Goal: Task Accomplishment & Management: Use online tool/utility

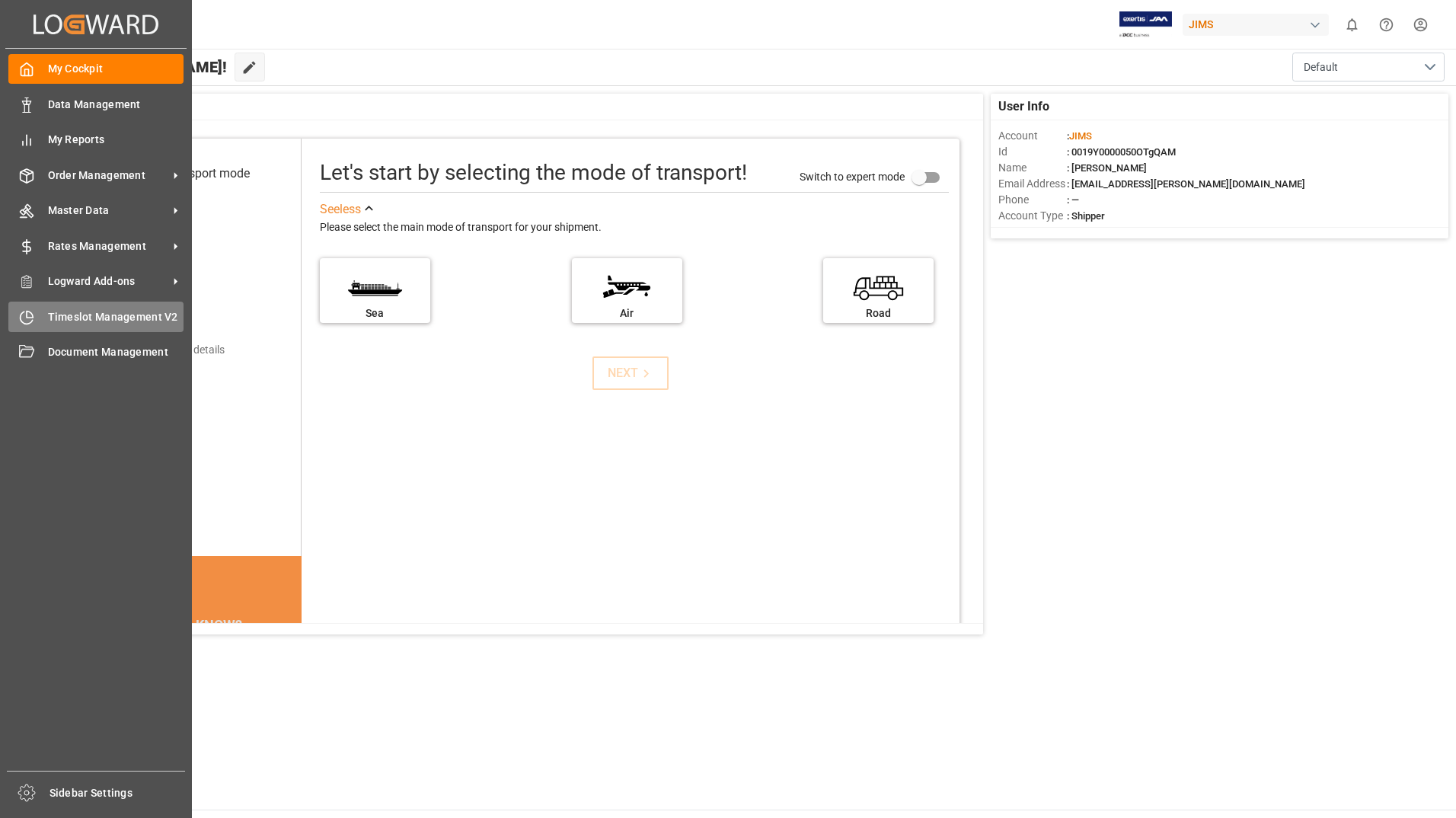
click at [103, 310] on span "Timeslot Management V2" at bounding box center [116, 317] width 136 height 16
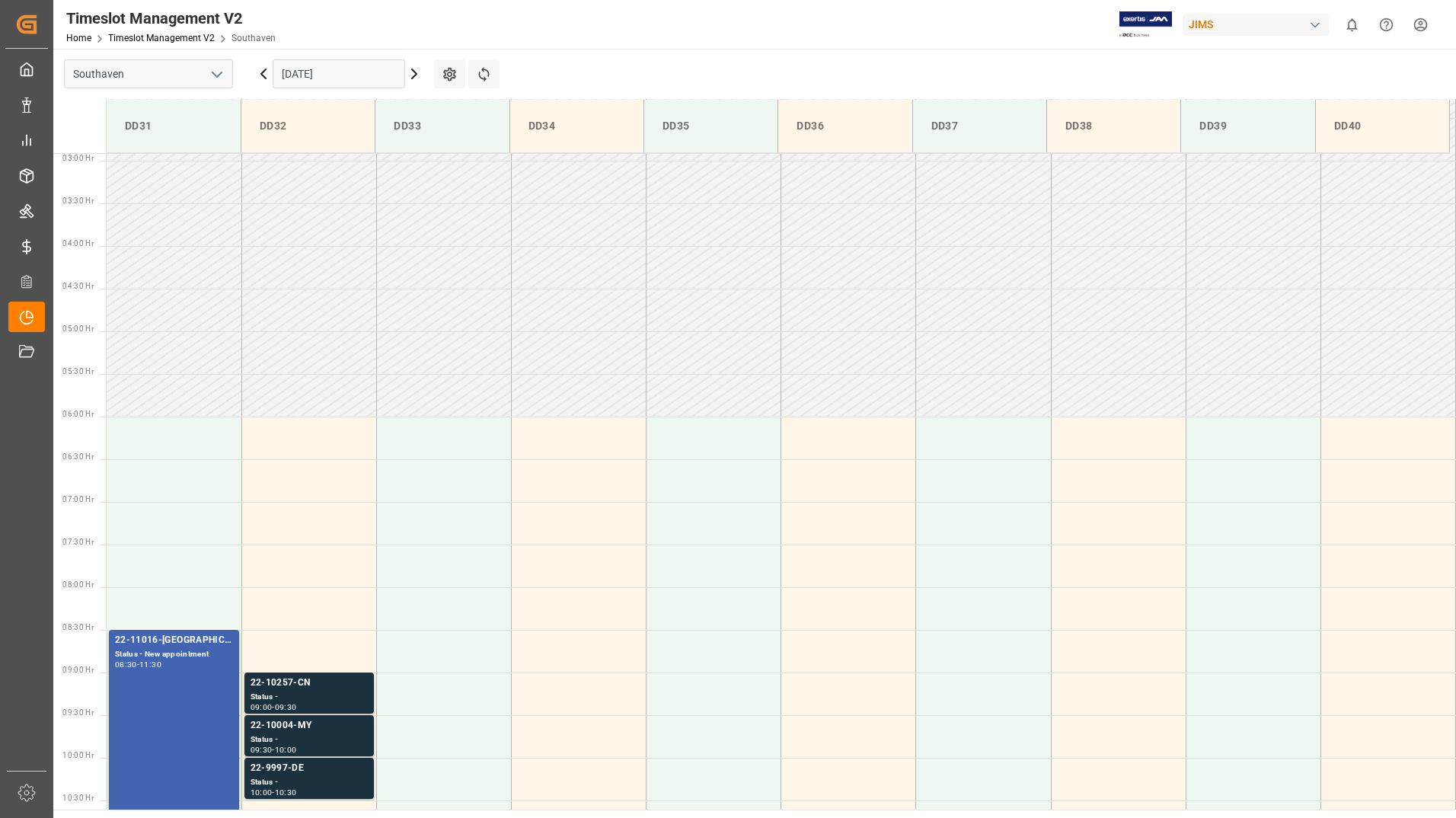
scroll to position [417, 0]
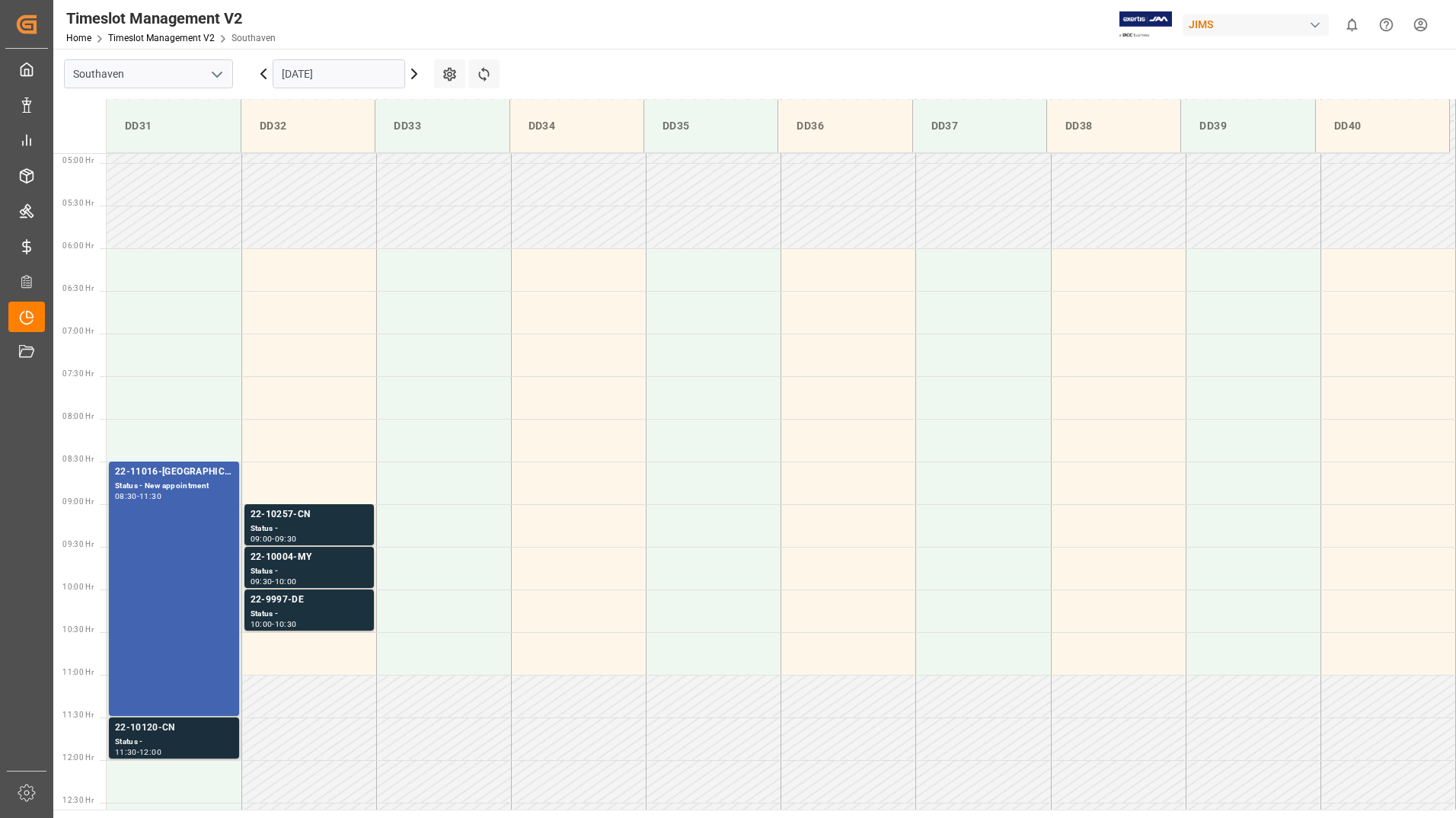
click at [155, 732] on div "22-10120-CN" at bounding box center [174, 728] width 118 height 15
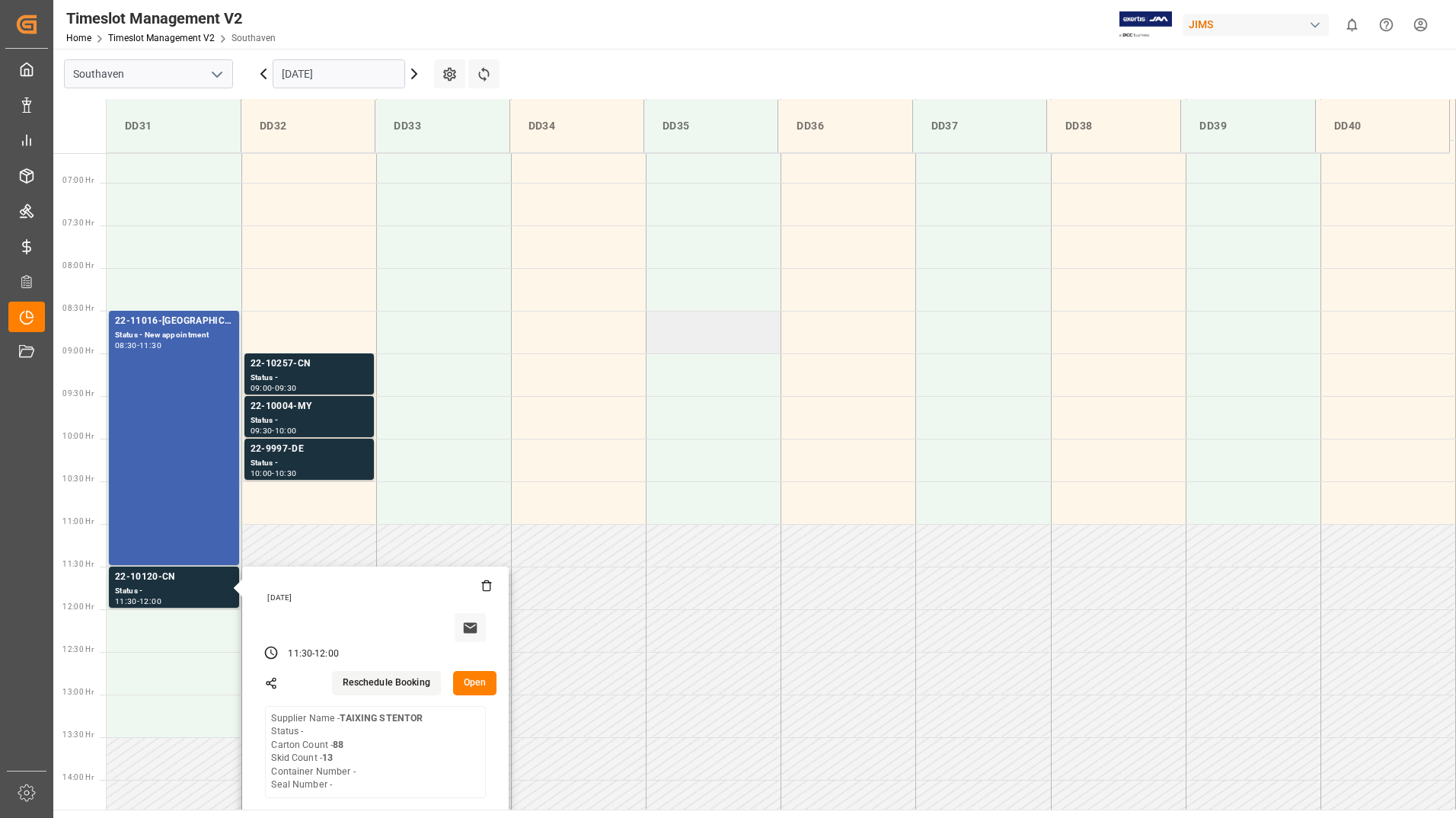
scroll to position [570, 0]
click at [377, 72] on input "[DATE]" at bounding box center [338, 73] width 132 height 29
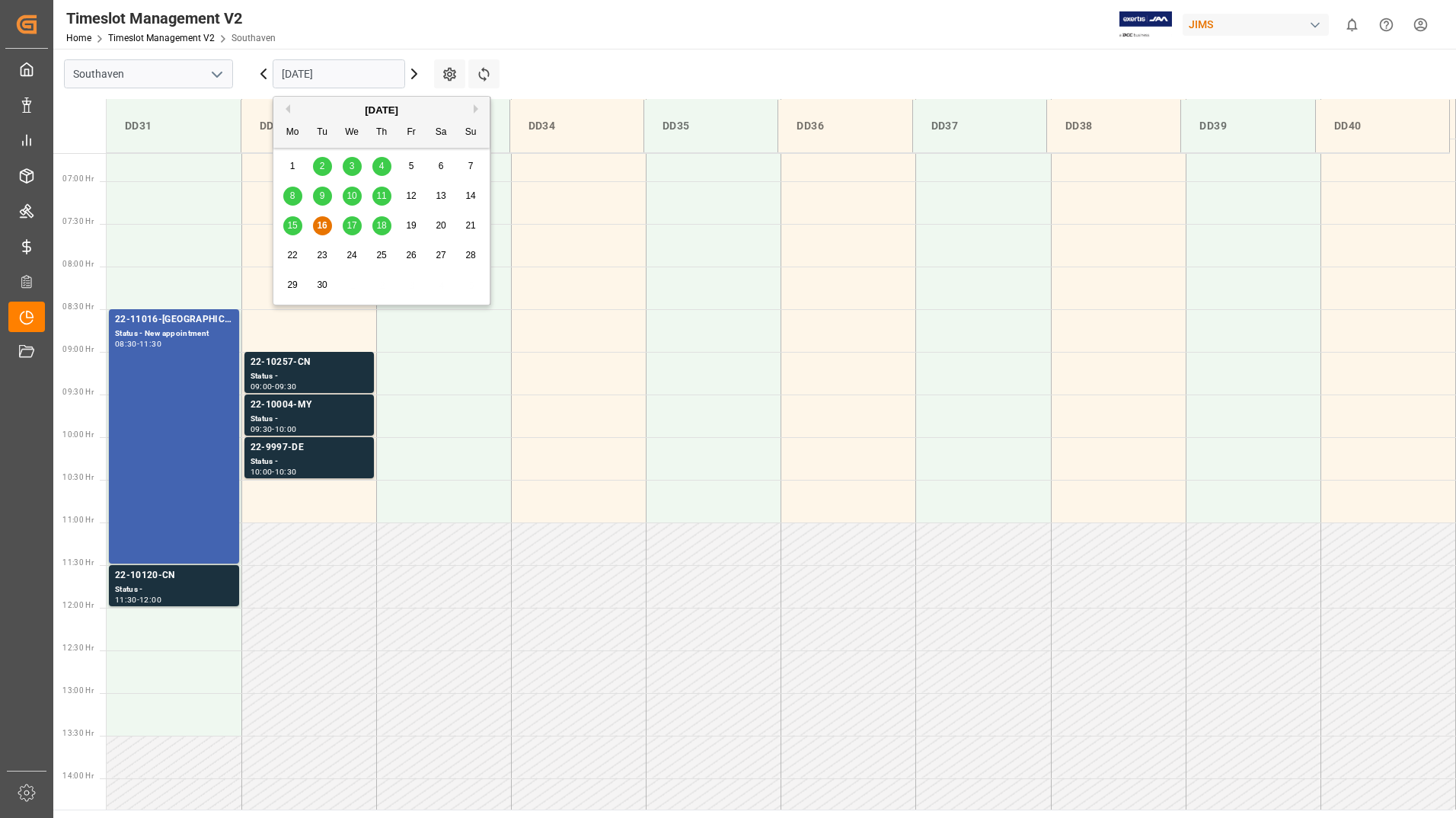
click at [351, 224] on span "17" at bounding box center [351, 225] width 10 height 11
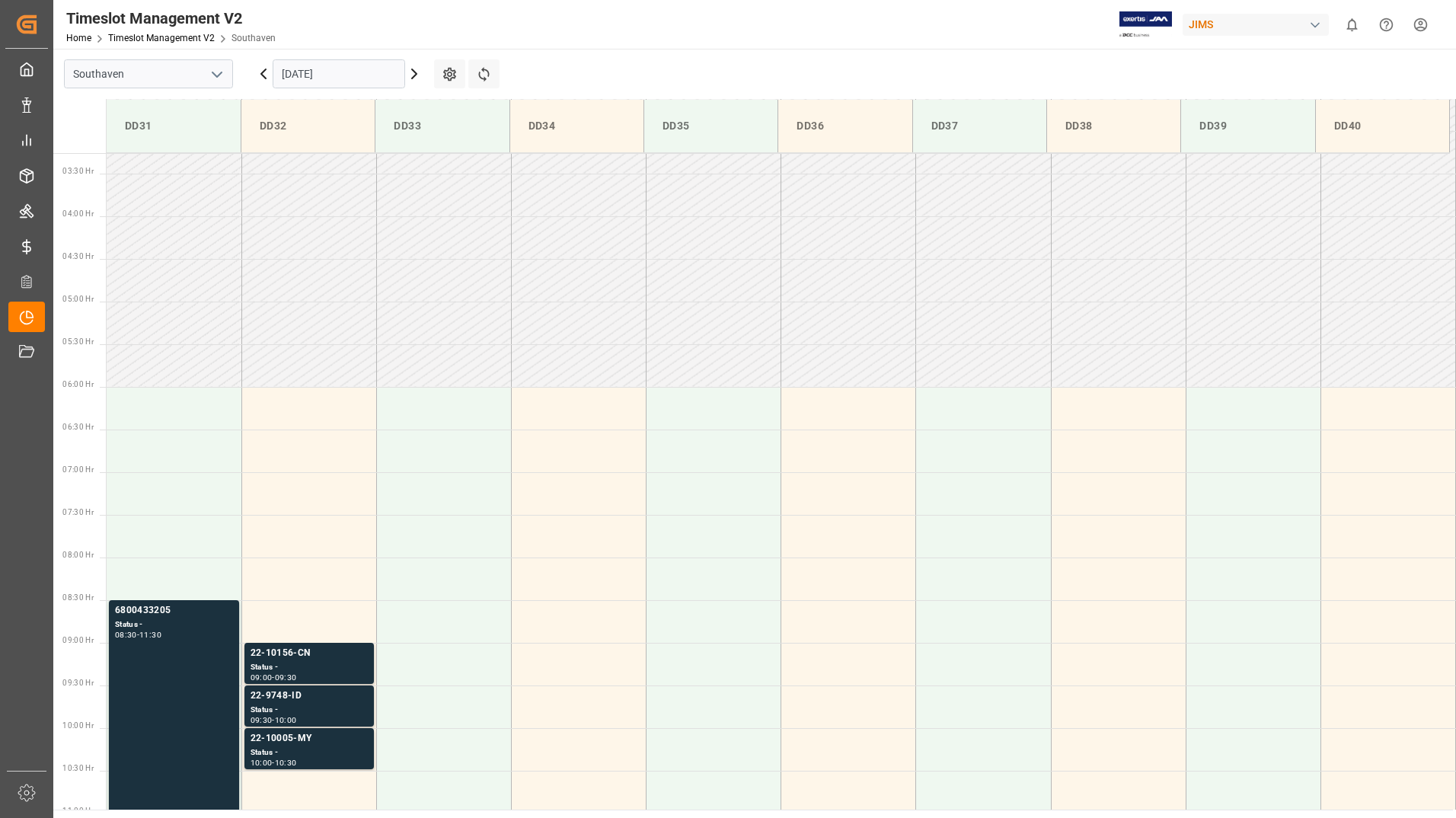
scroll to position [417, 0]
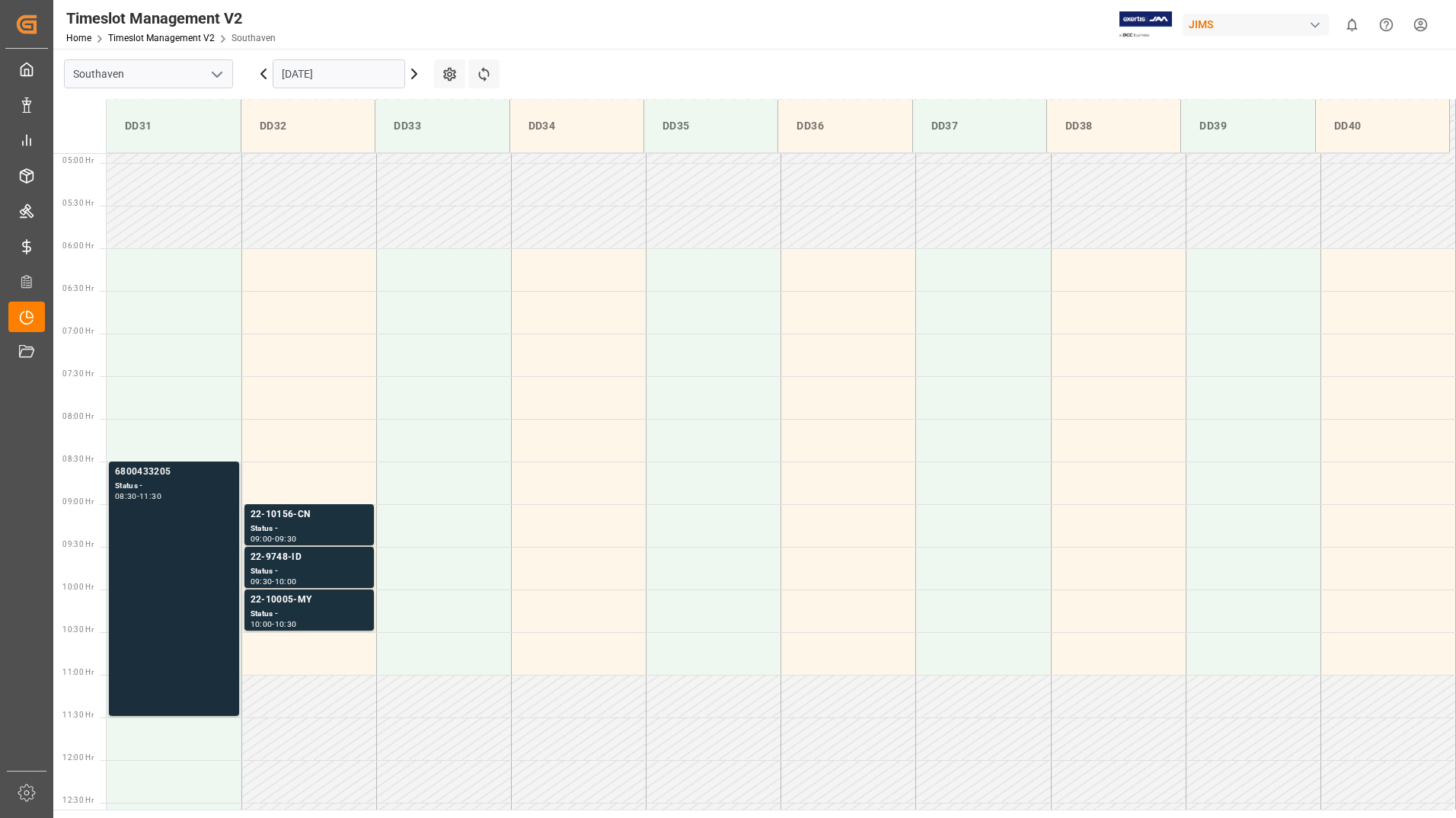
click at [186, 517] on div "6800433205 Status - 08:30 - 11:30" at bounding box center [174, 589] width 118 height 248
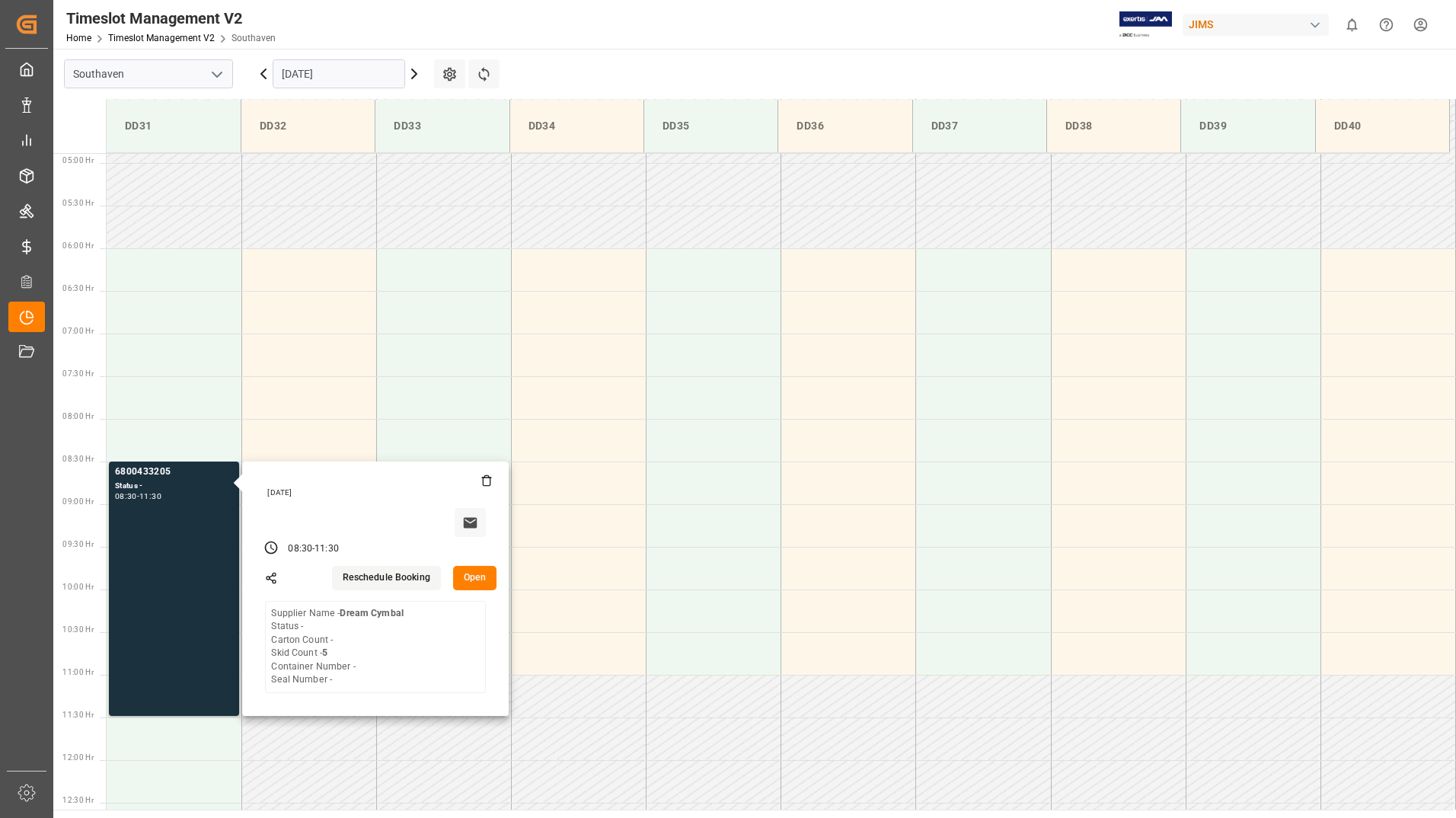
click at [336, 74] on input "[DATE]" at bounding box center [338, 73] width 132 height 29
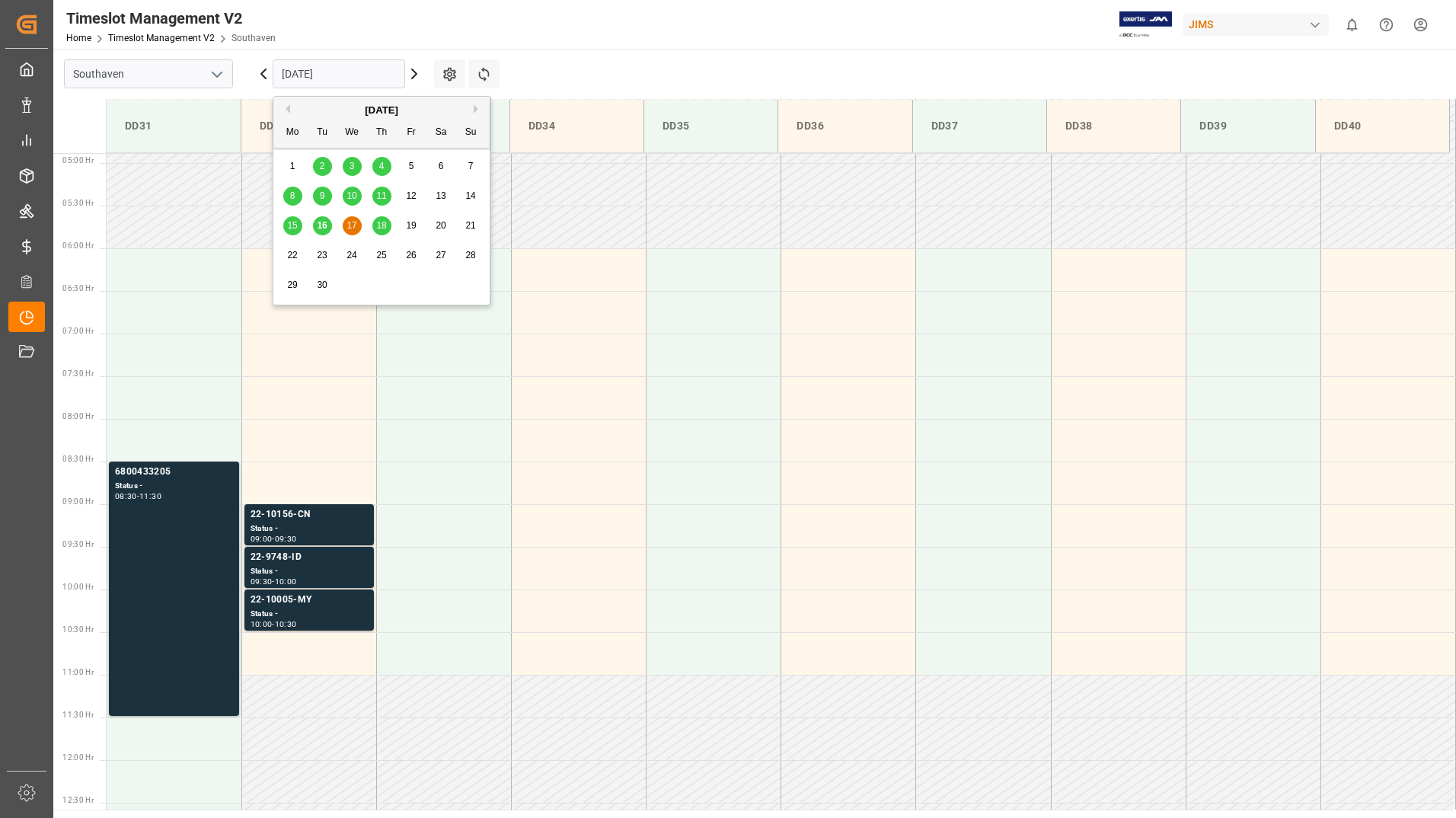
click at [378, 223] on span "18" at bounding box center [381, 225] width 10 height 11
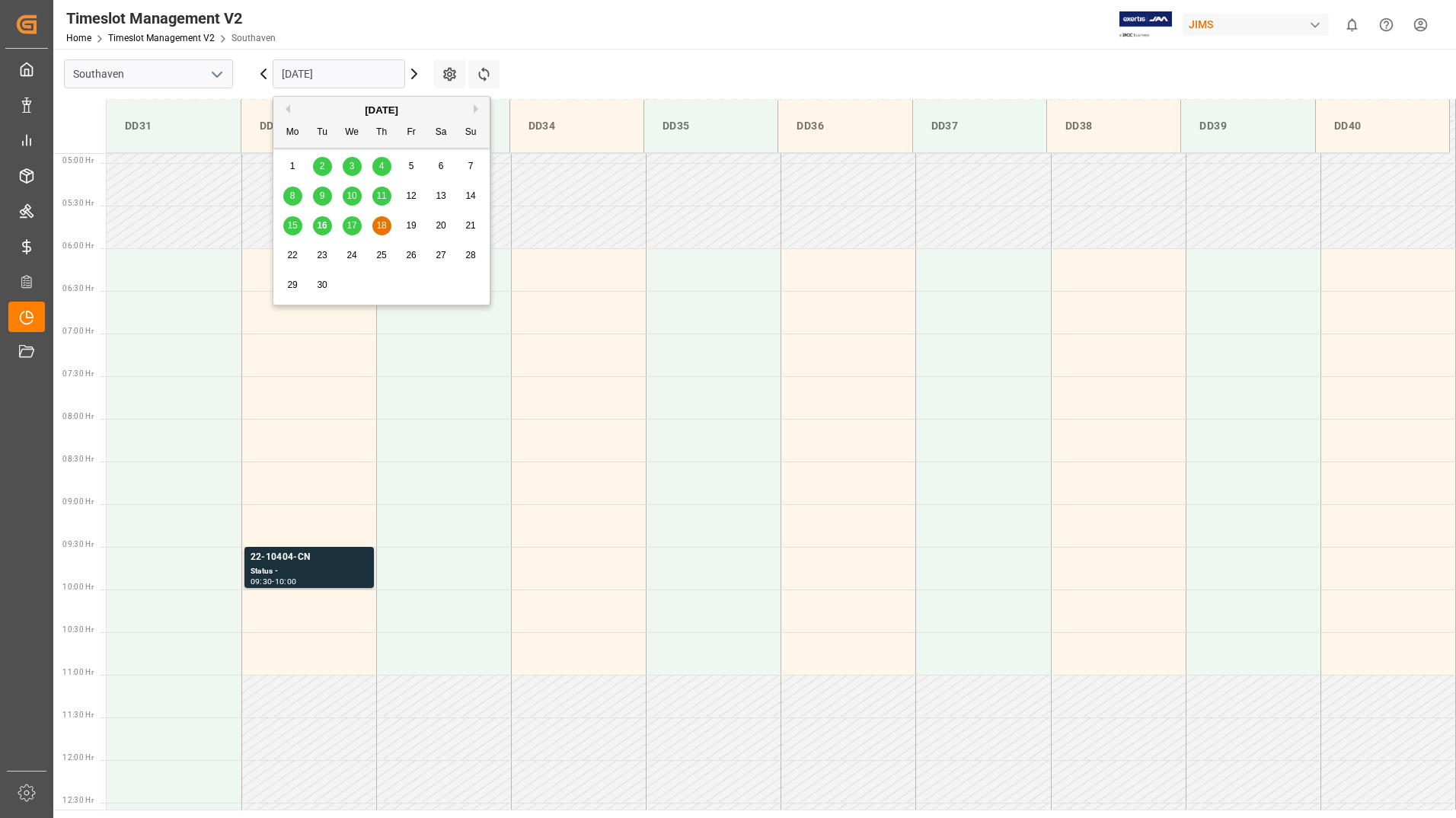
click at [354, 80] on input "[DATE]" at bounding box center [338, 73] width 132 height 29
click at [323, 219] on div "16" at bounding box center [323, 226] width 19 height 19
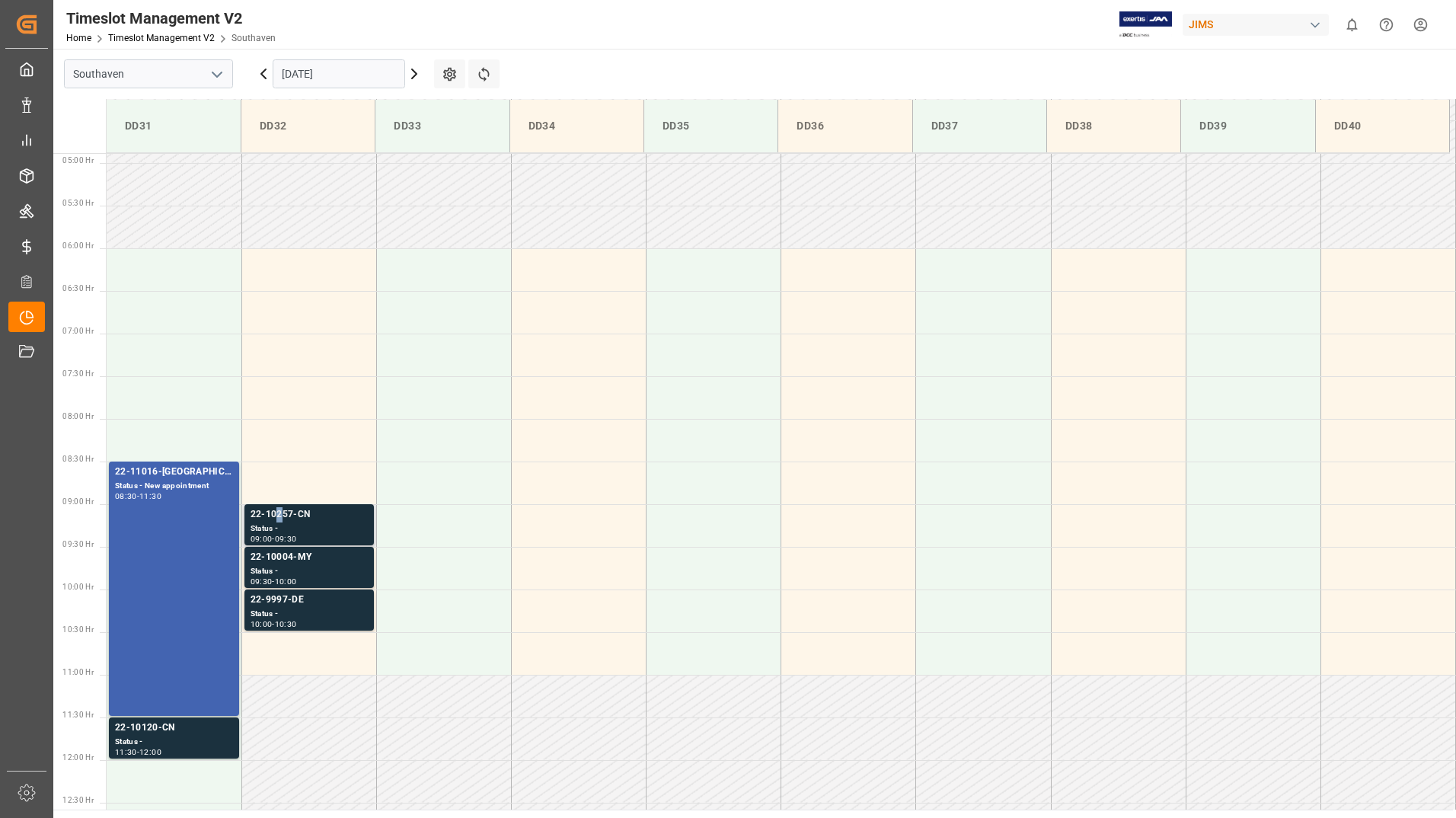
click at [278, 518] on div "22-10257-CN" at bounding box center [308, 515] width 117 height 15
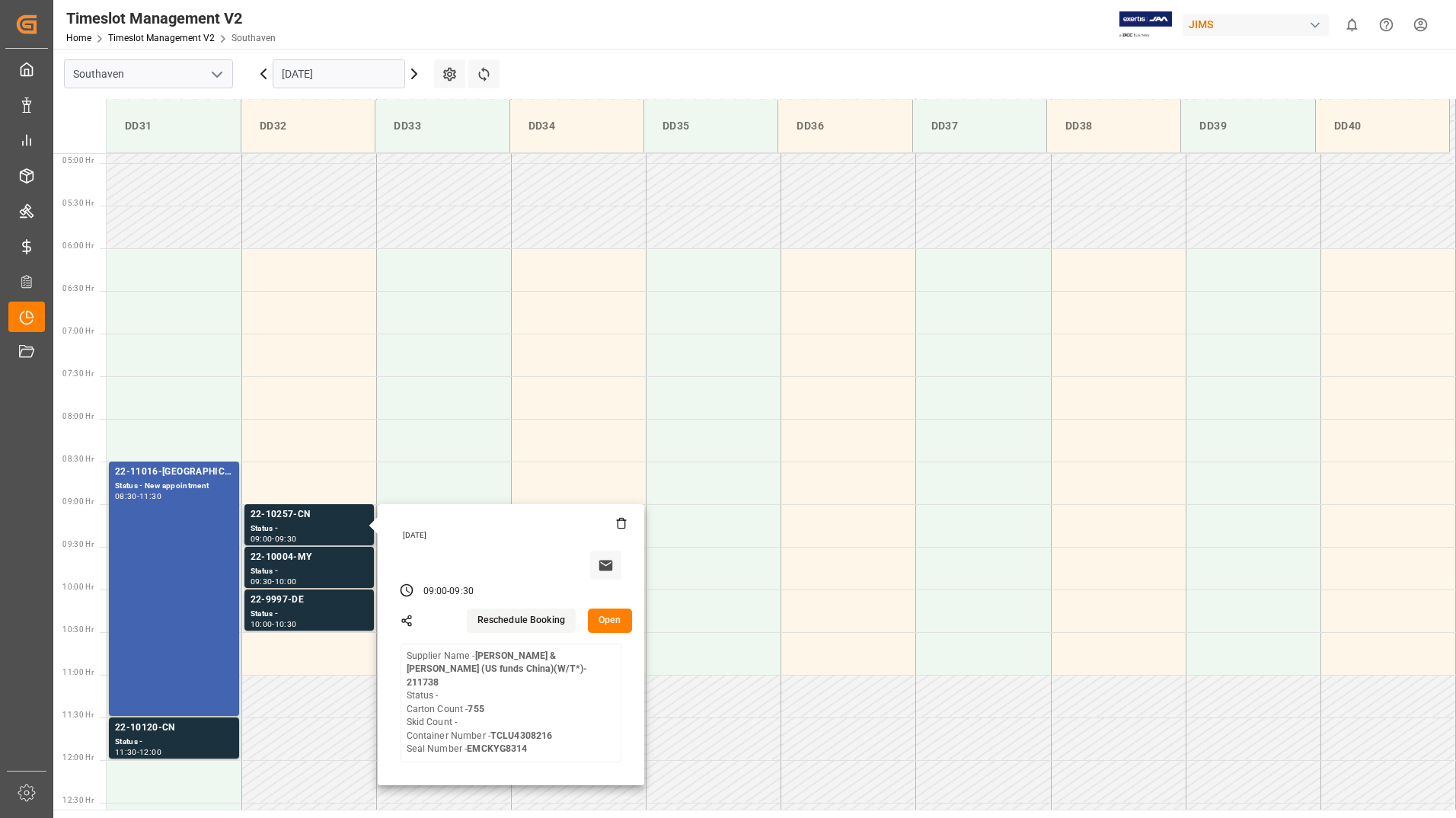
click at [604, 616] on button "Open" at bounding box center [610, 621] width 44 height 24
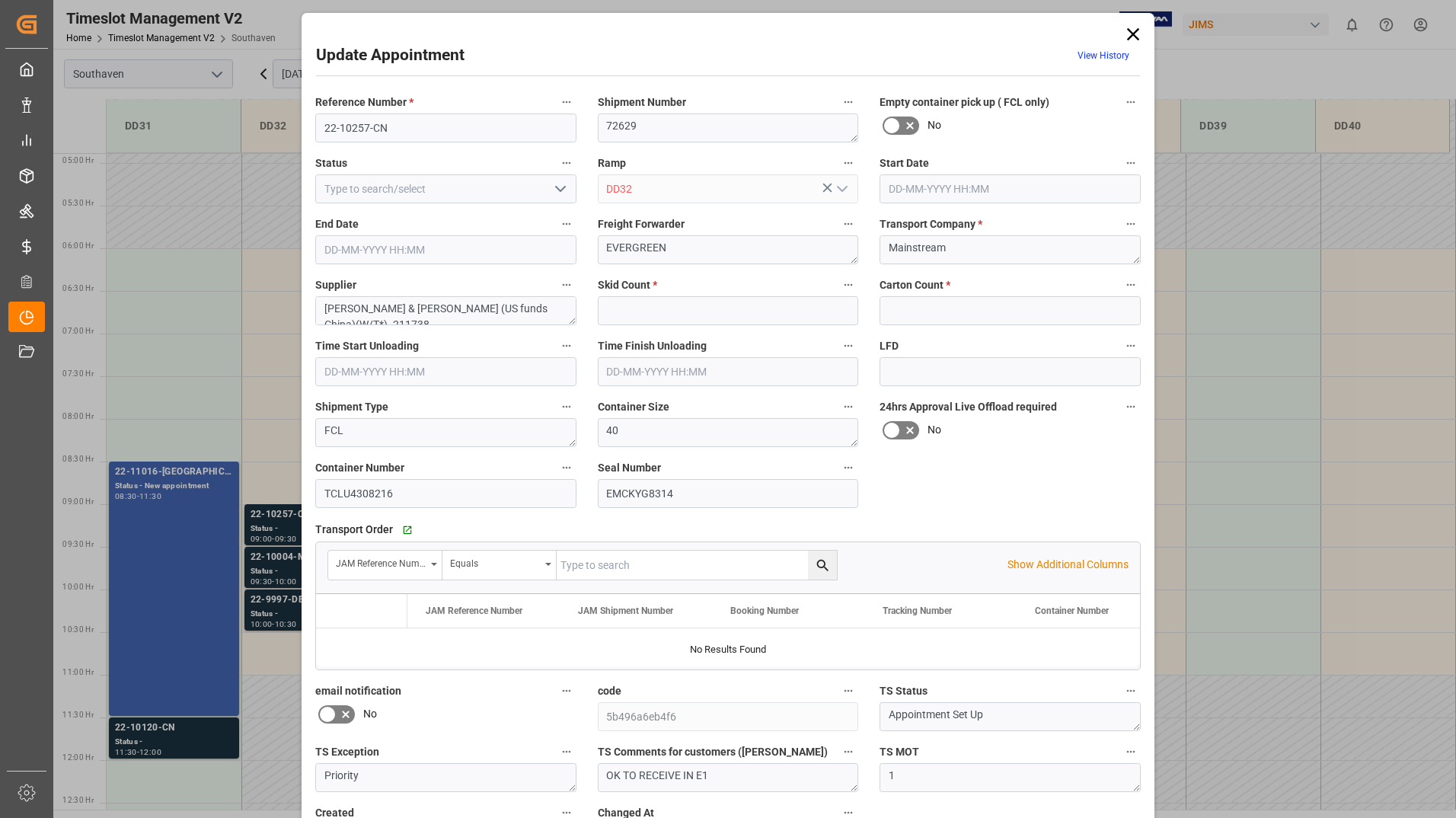
type input "0"
type input "755"
type input "[DATE] 09:00"
type input "[DATE] 09:30"
type input "[DATE] 14:57"
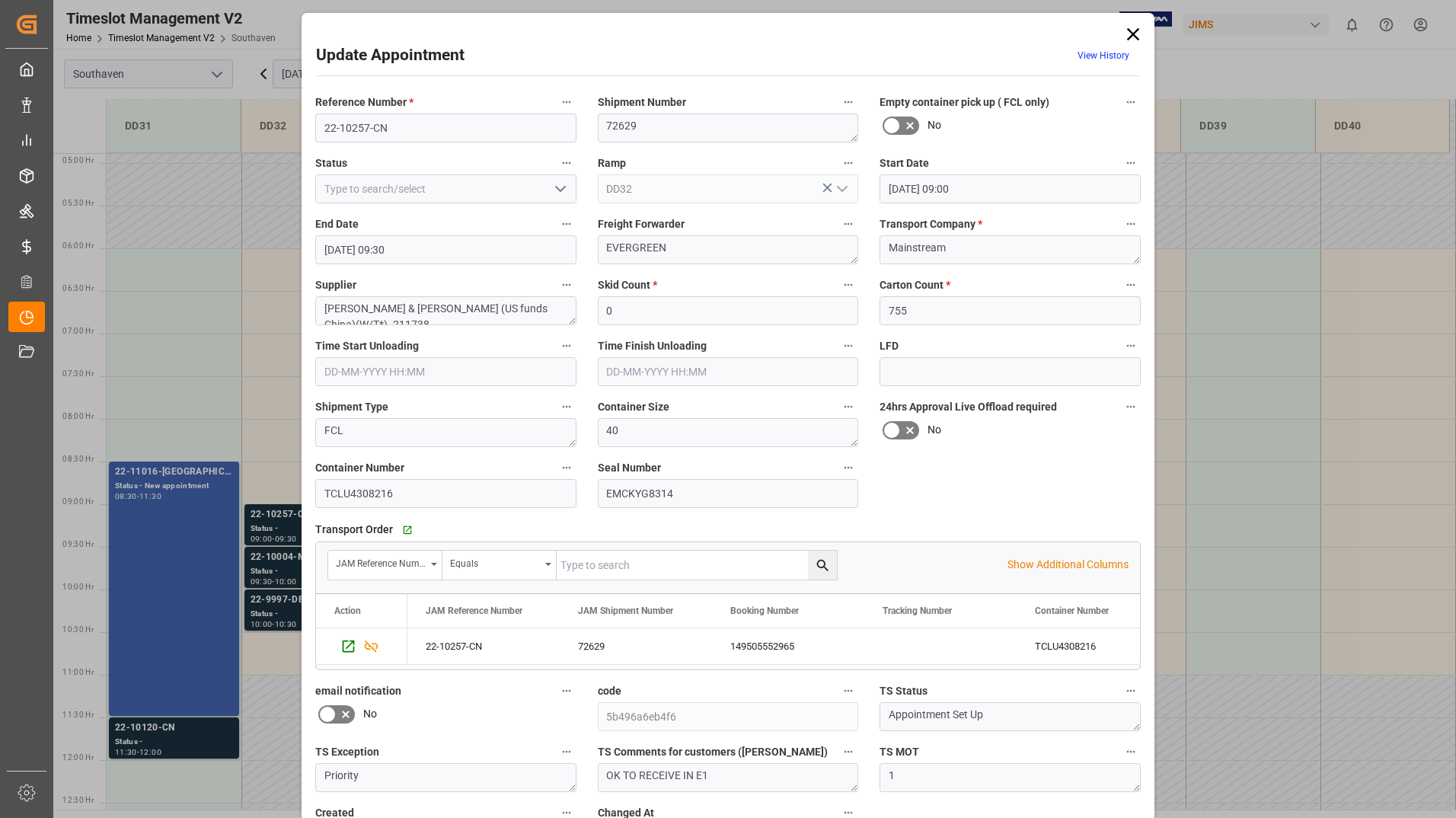
click at [1129, 28] on icon at bounding box center [1133, 34] width 21 height 21
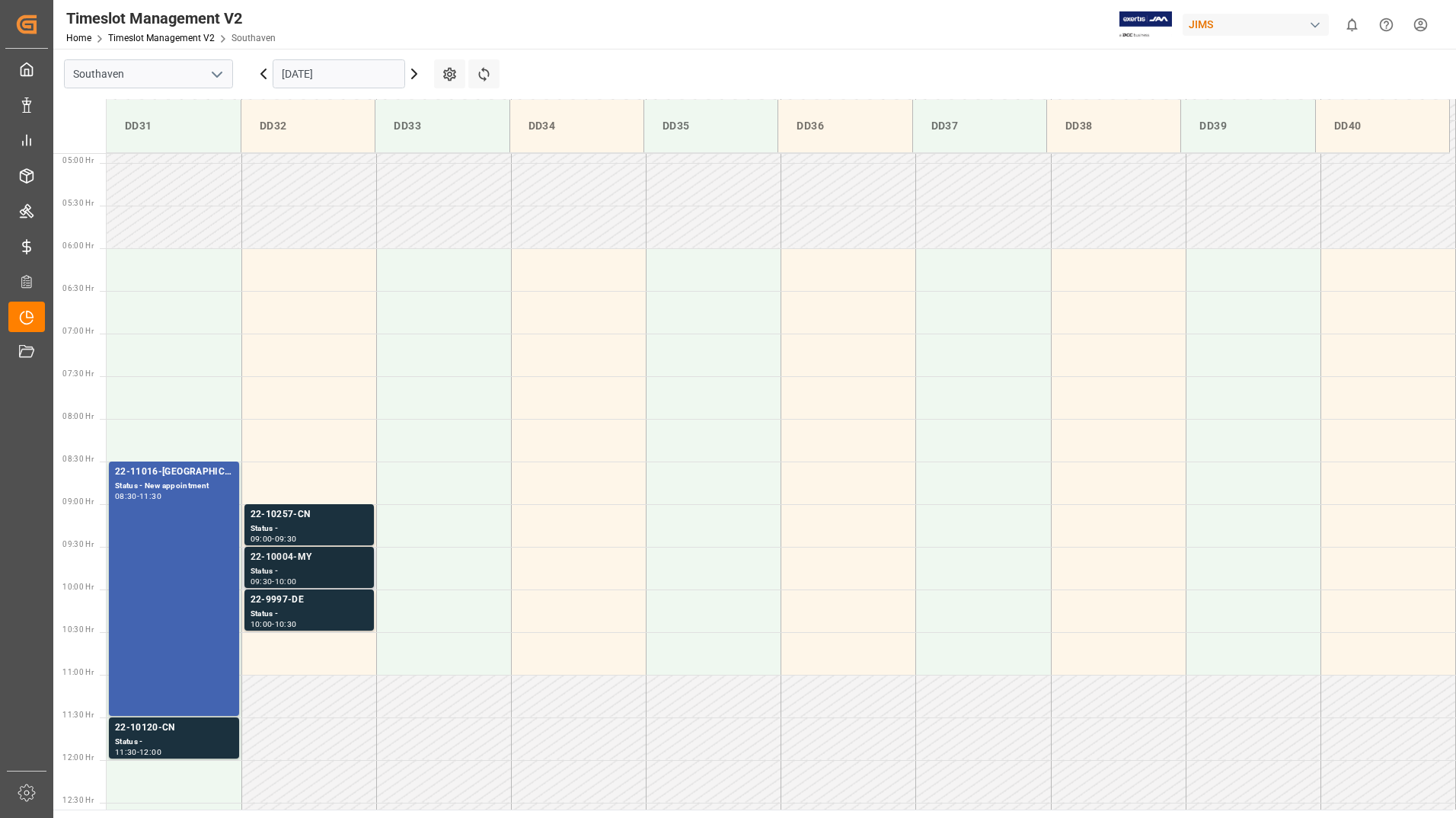
click at [338, 552] on div "22-10004-MY" at bounding box center [308, 558] width 117 height 15
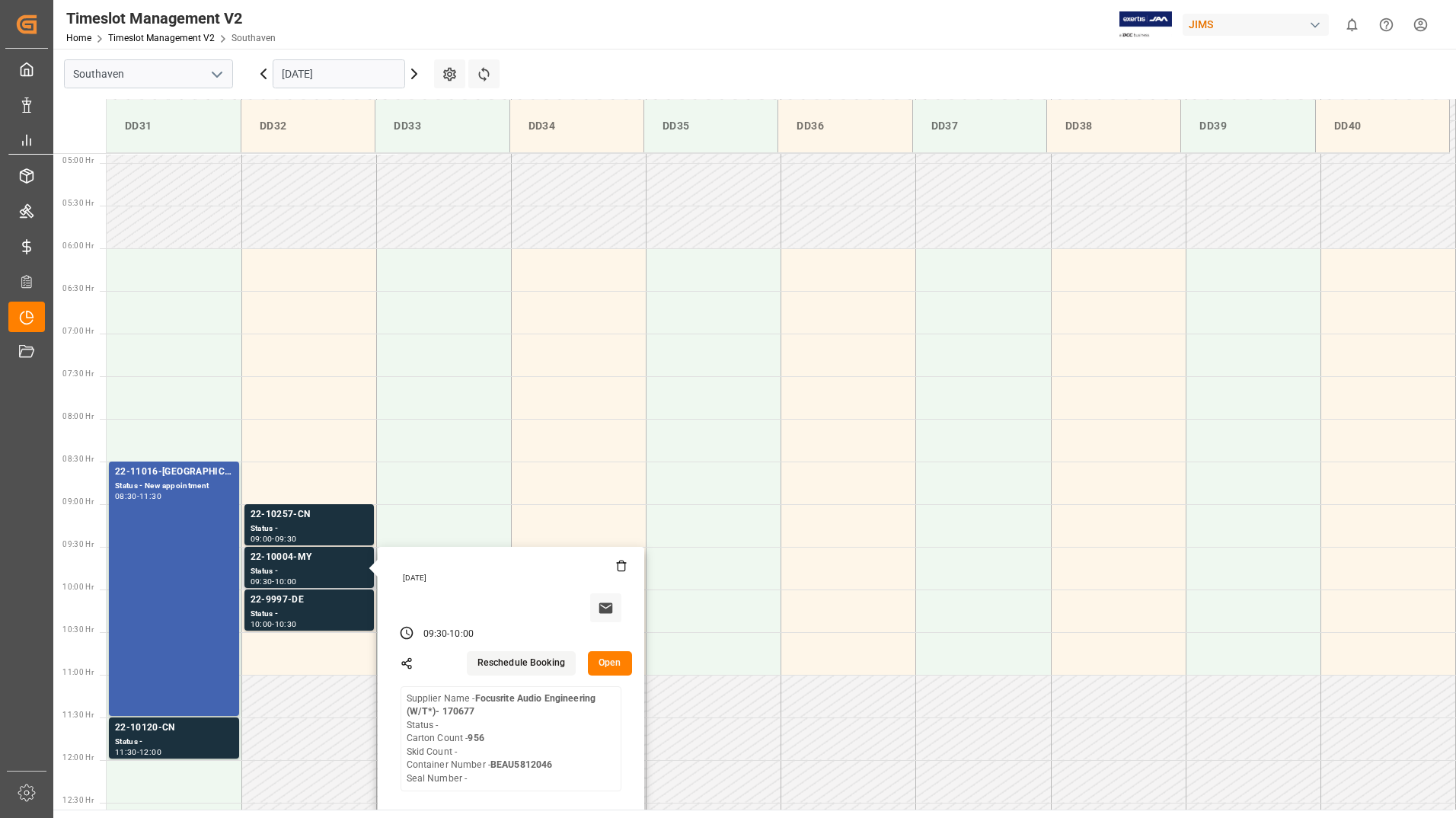
click at [610, 659] on button "Open" at bounding box center [610, 663] width 44 height 24
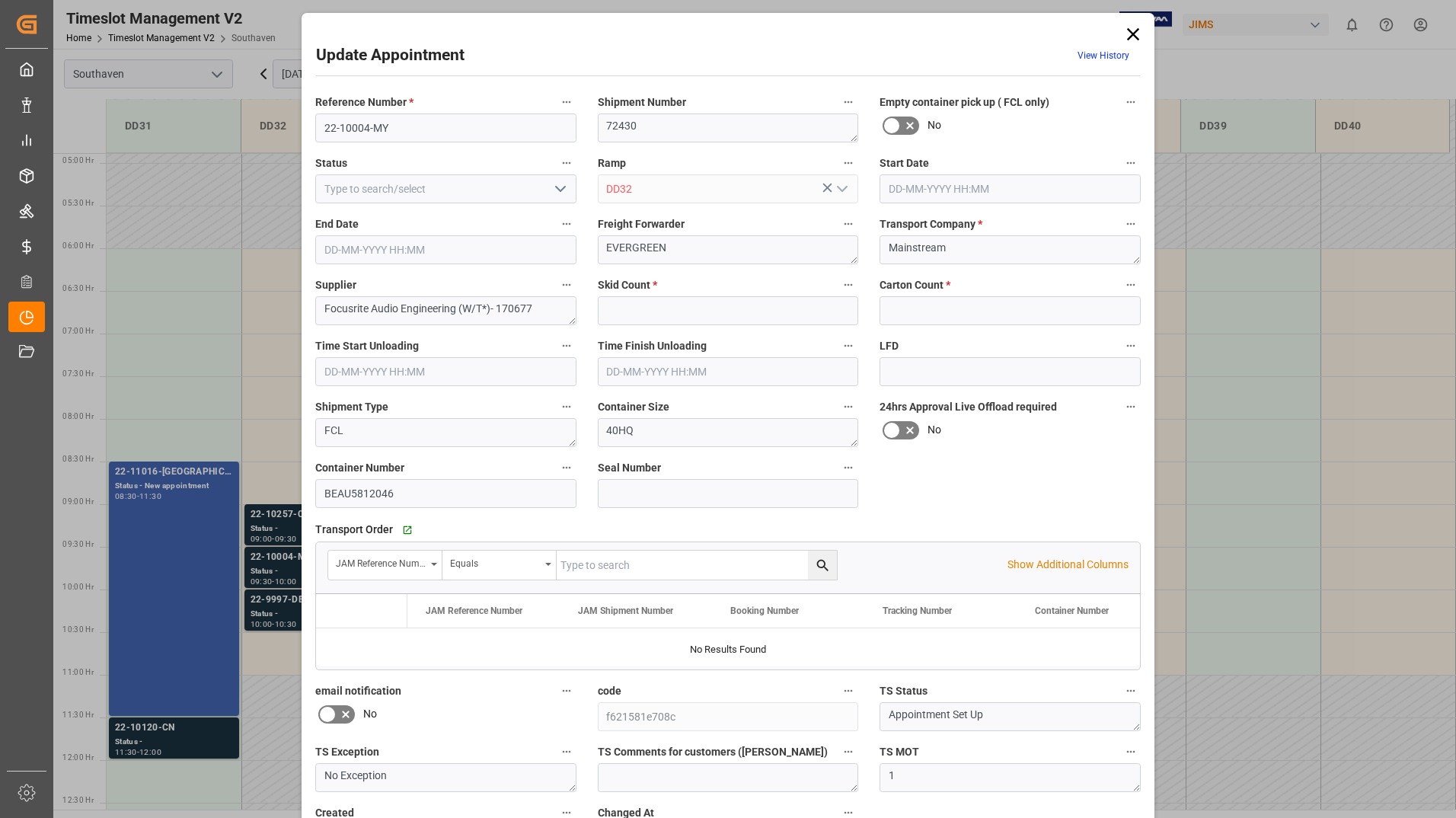
type input "0"
type input "956"
type input "[DATE] 09:30"
type input "[DATE] 10:00"
type input "[DATE] 14:52"
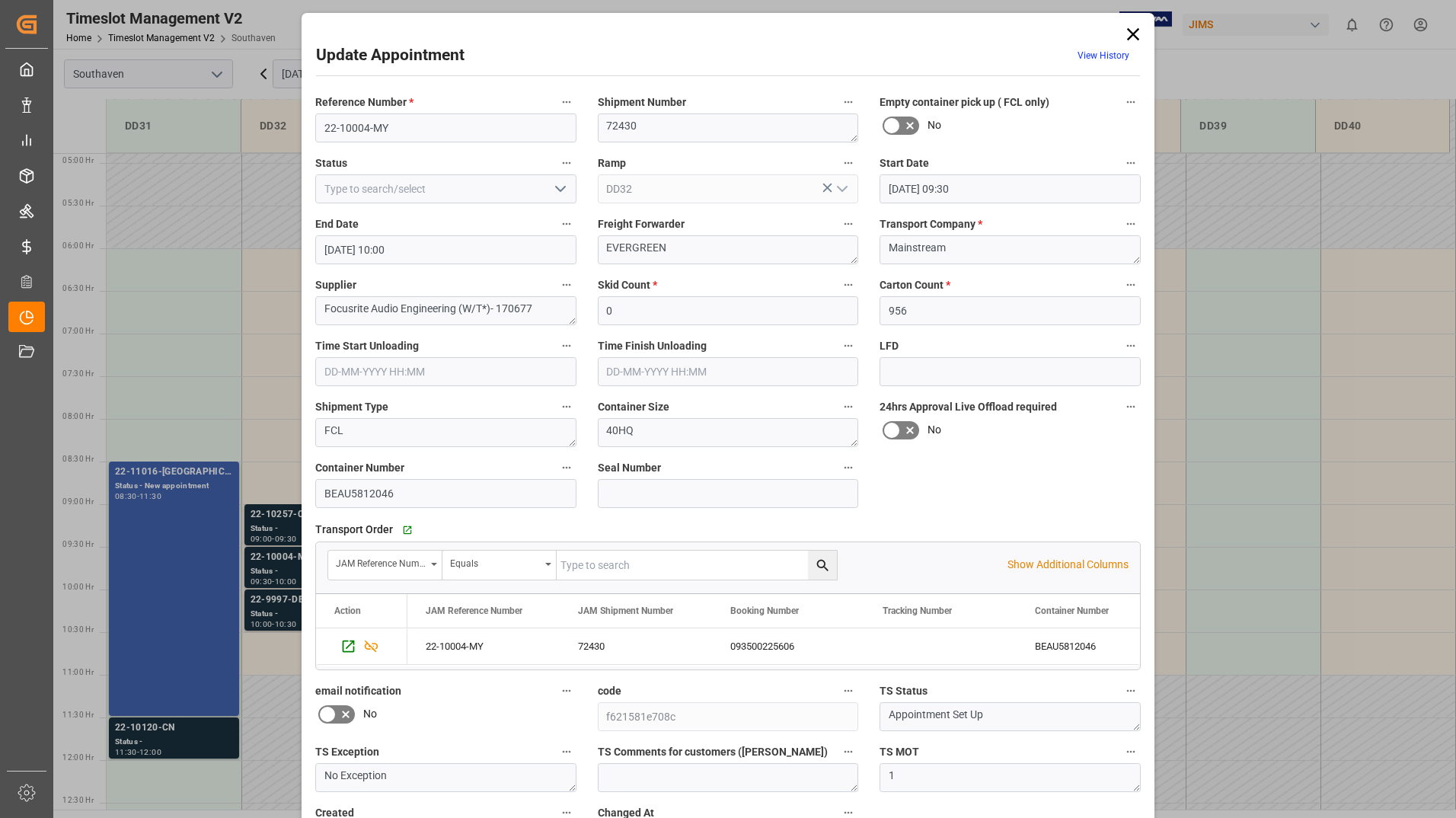
click at [1127, 31] on icon at bounding box center [1133, 34] width 13 height 13
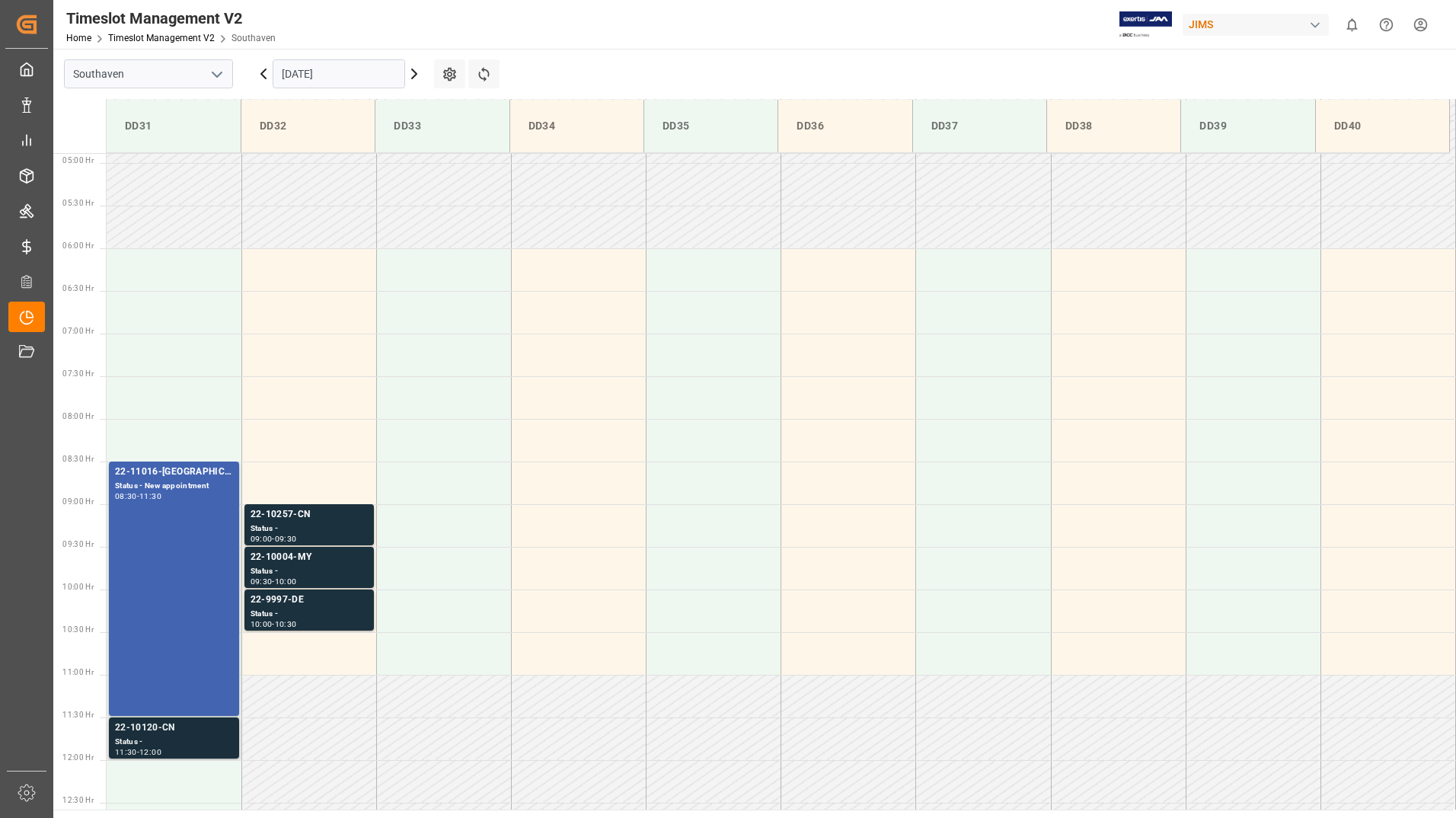
click at [187, 738] on div "Status -" at bounding box center [174, 742] width 118 height 13
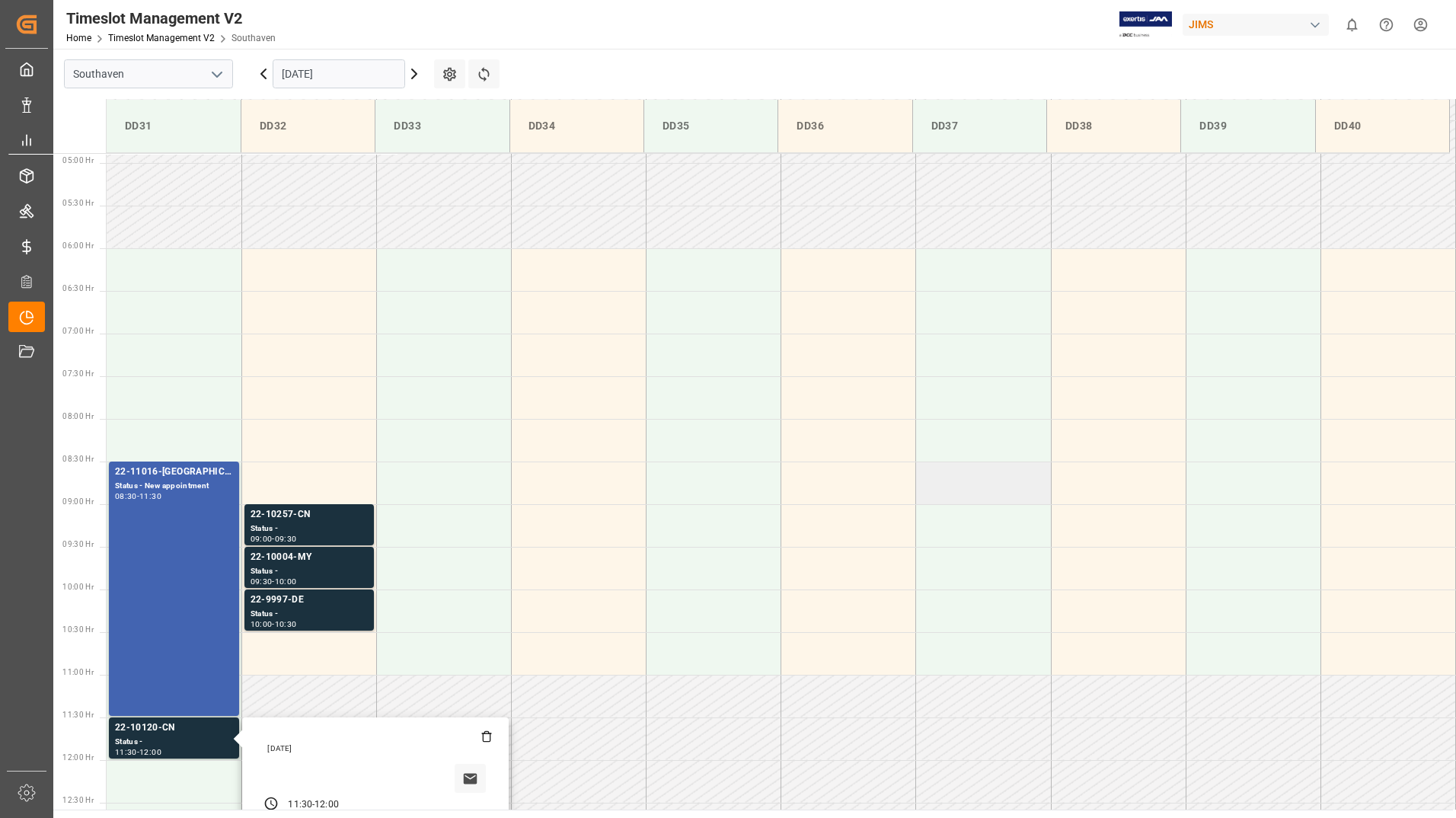
scroll to position [721, 0]
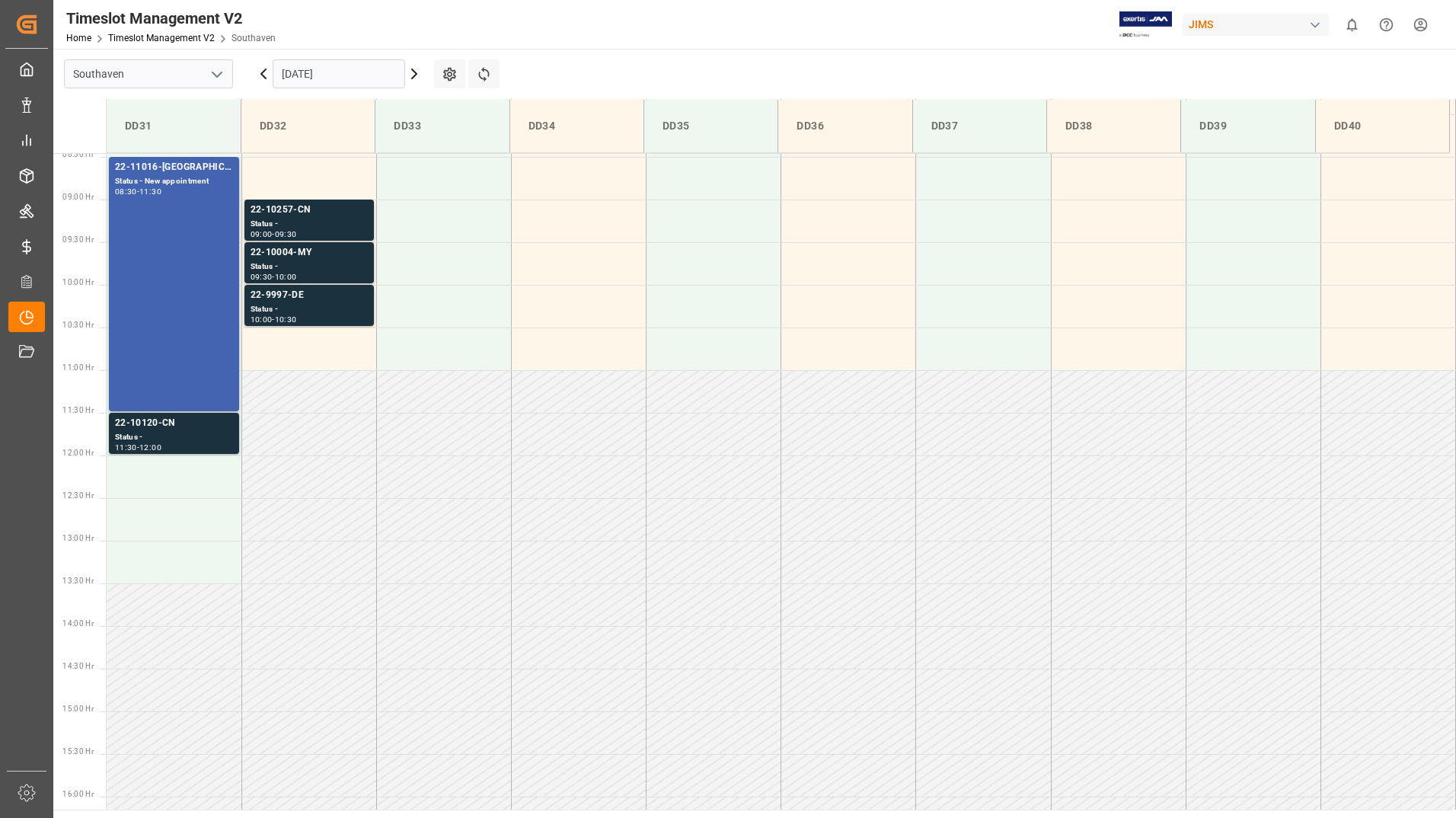
click at [168, 441] on div "Status -" at bounding box center [174, 437] width 118 height 13
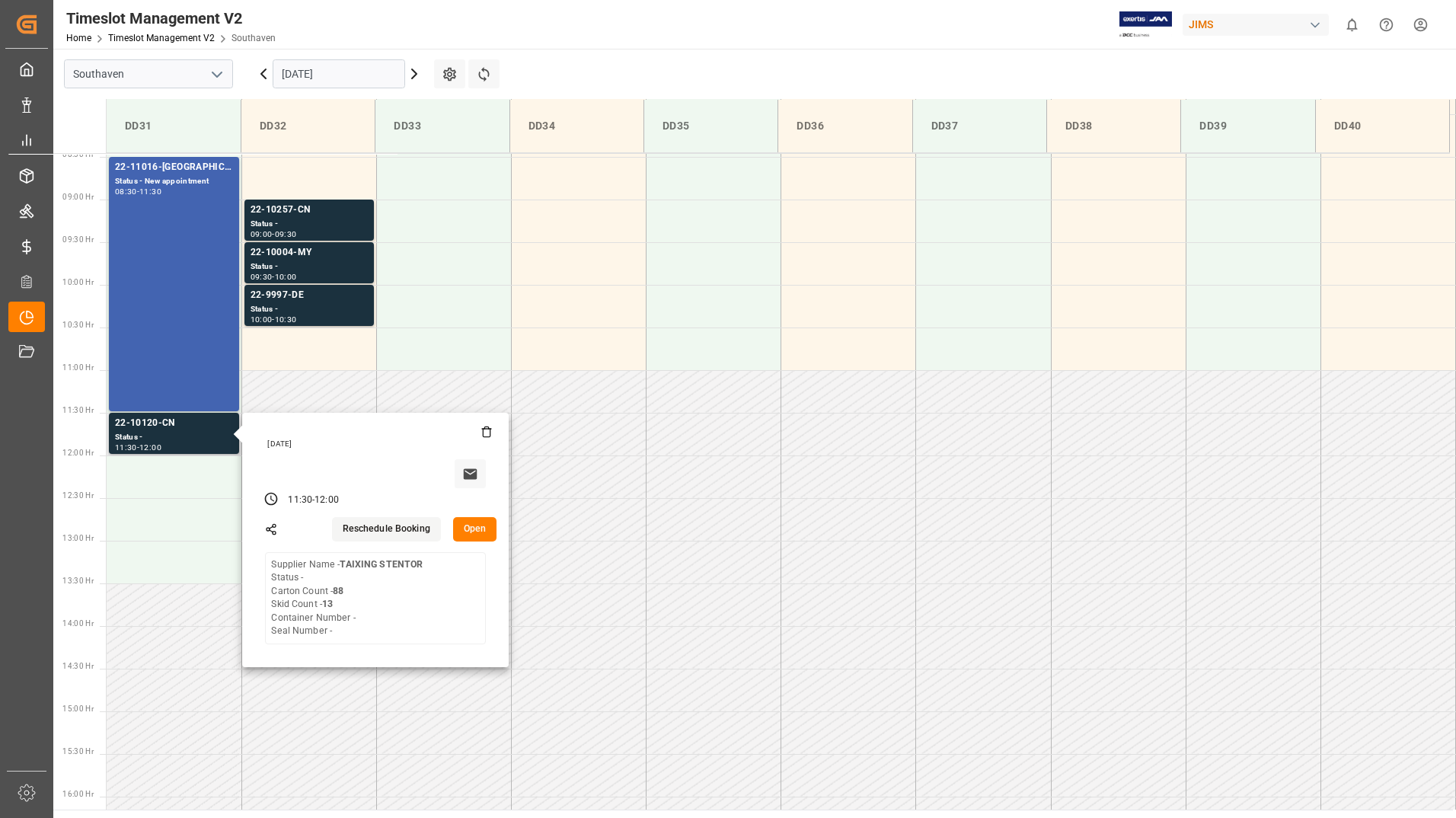
click at [470, 523] on button "Open" at bounding box center [476, 529] width 44 height 24
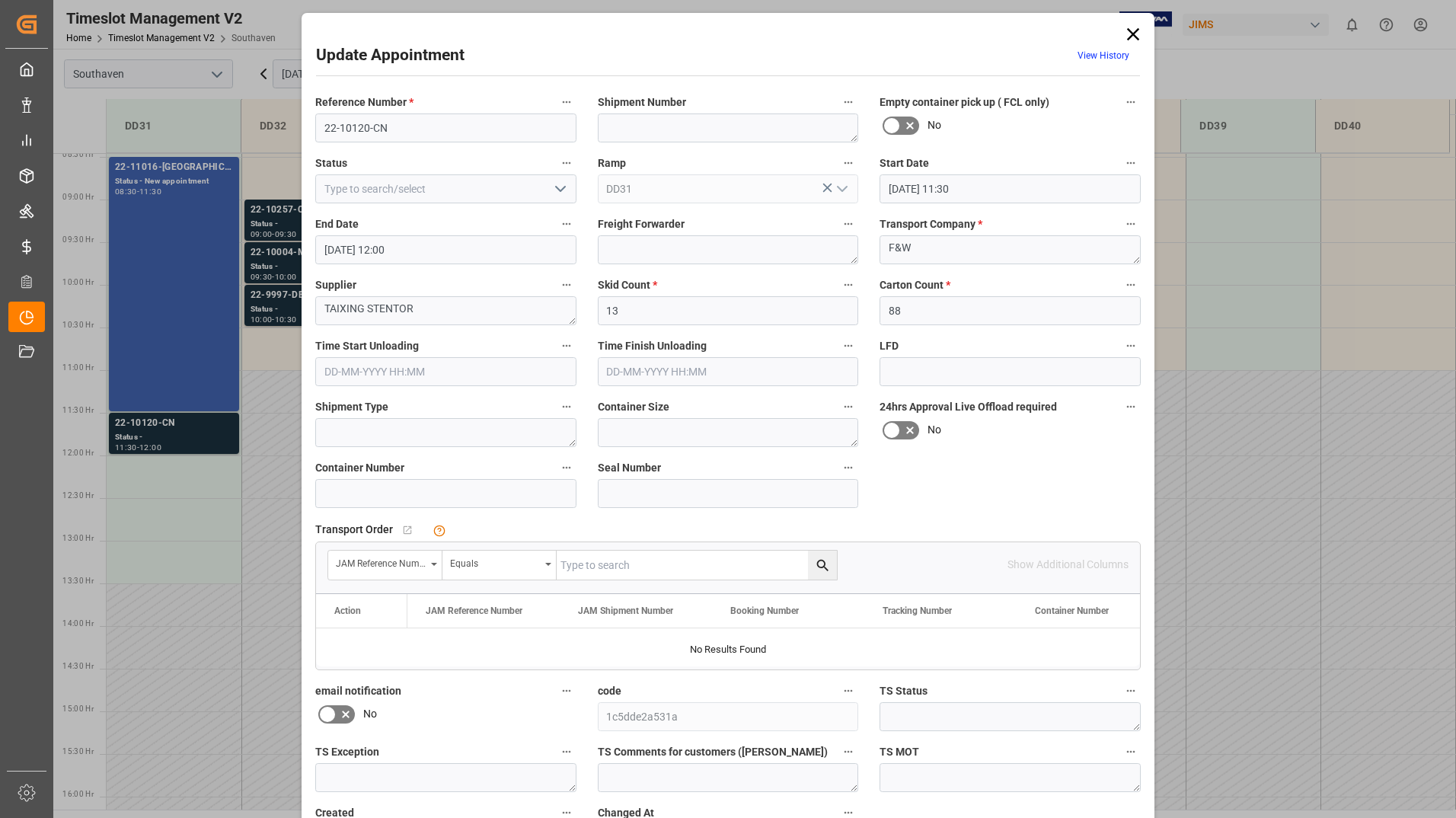
click at [1126, 36] on icon at bounding box center [1133, 34] width 21 height 21
